Goal: Task Accomplishment & Management: Manage account settings

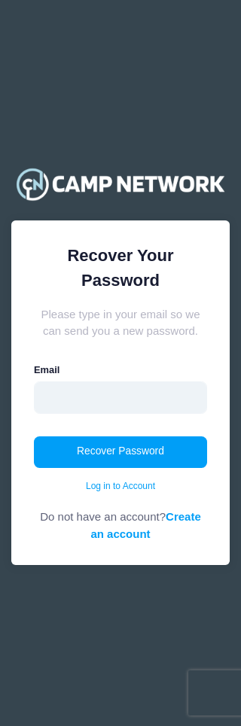
click at [157, 402] on input "email" at bounding box center [120, 397] width 173 height 32
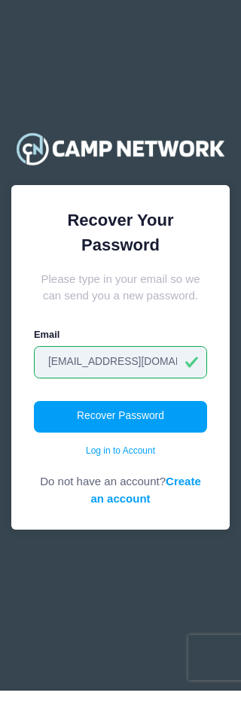
type input "[EMAIL_ADDRESS][DOMAIN_NAME]"
click at [175, 436] on button "Recover Password" at bounding box center [120, 452] width 173 height 32
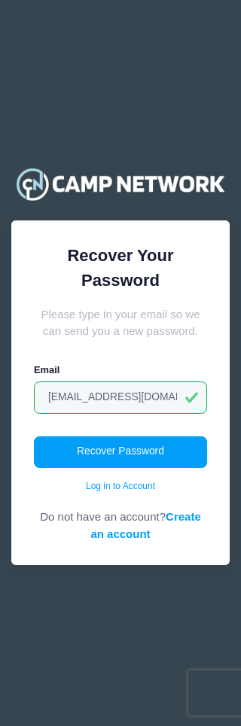
click at [190, 102] on div "Recover Your Password Please type in your email so we can send you a new passwo…" at bounding box center [120, 363] width 241 height 726
click at [147, 620] on div "Recover Your Password Please type in your email so we can send you a new passwo…" at bounding box center [120, 363] width 241 height 726
click at [177, 96] on div "Recover Your Password Please type in your email so we can send you a new passwo…" at bounding box center [120, 363] width 241 height 726
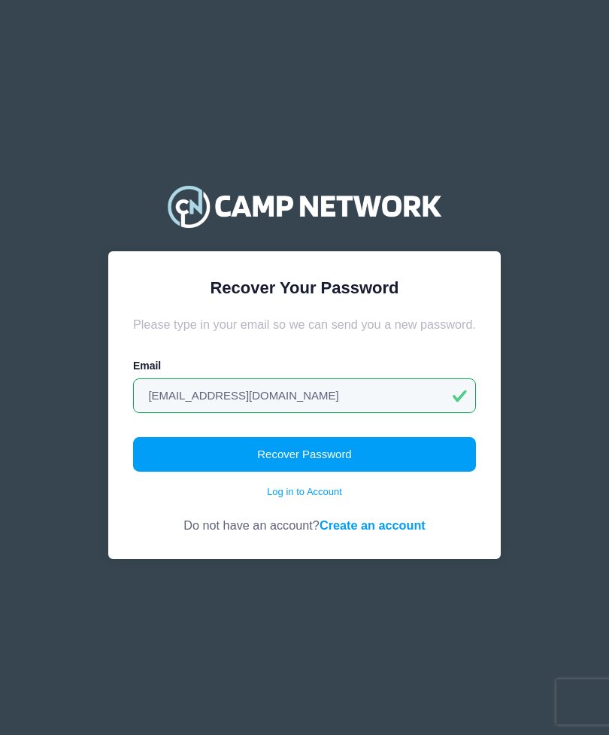
click at [240, 447] on button "Recover Password" at bounding box center [304, 454] width 343 height 35
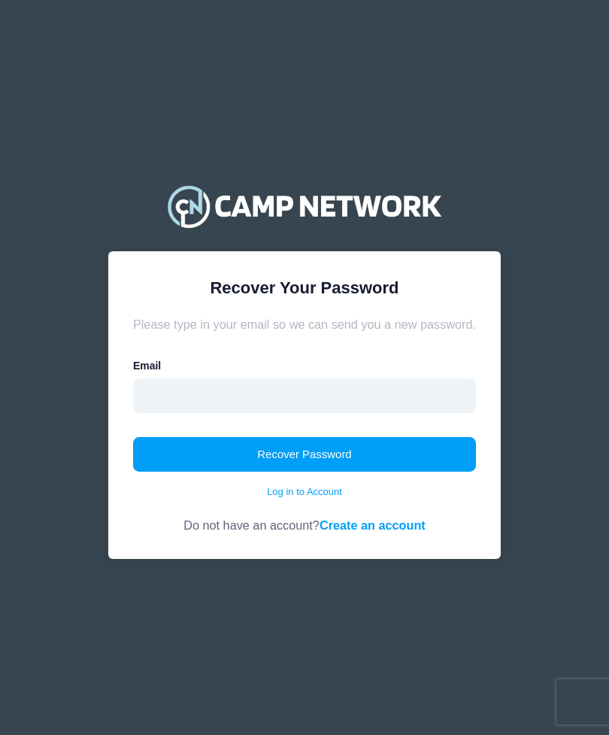
click at [345, 396] on input "email" at bounding box center [304, 395] width 343 height 35
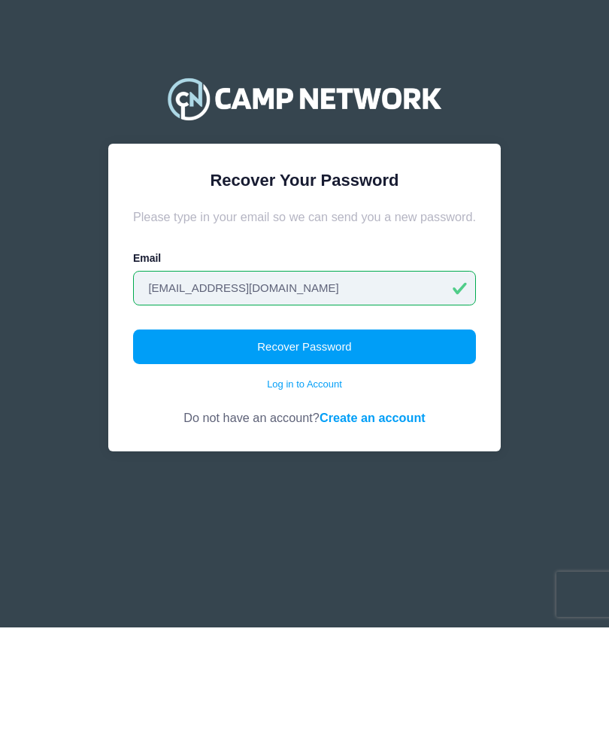
type input "[EMAIL_ADDRESS][DOMAIN_NAME]"
click at [409, 437] on button "Recover Password" at bounding box center [304, 454] width 343 height 35
